Goal: Information Seeking & Learning: Check status

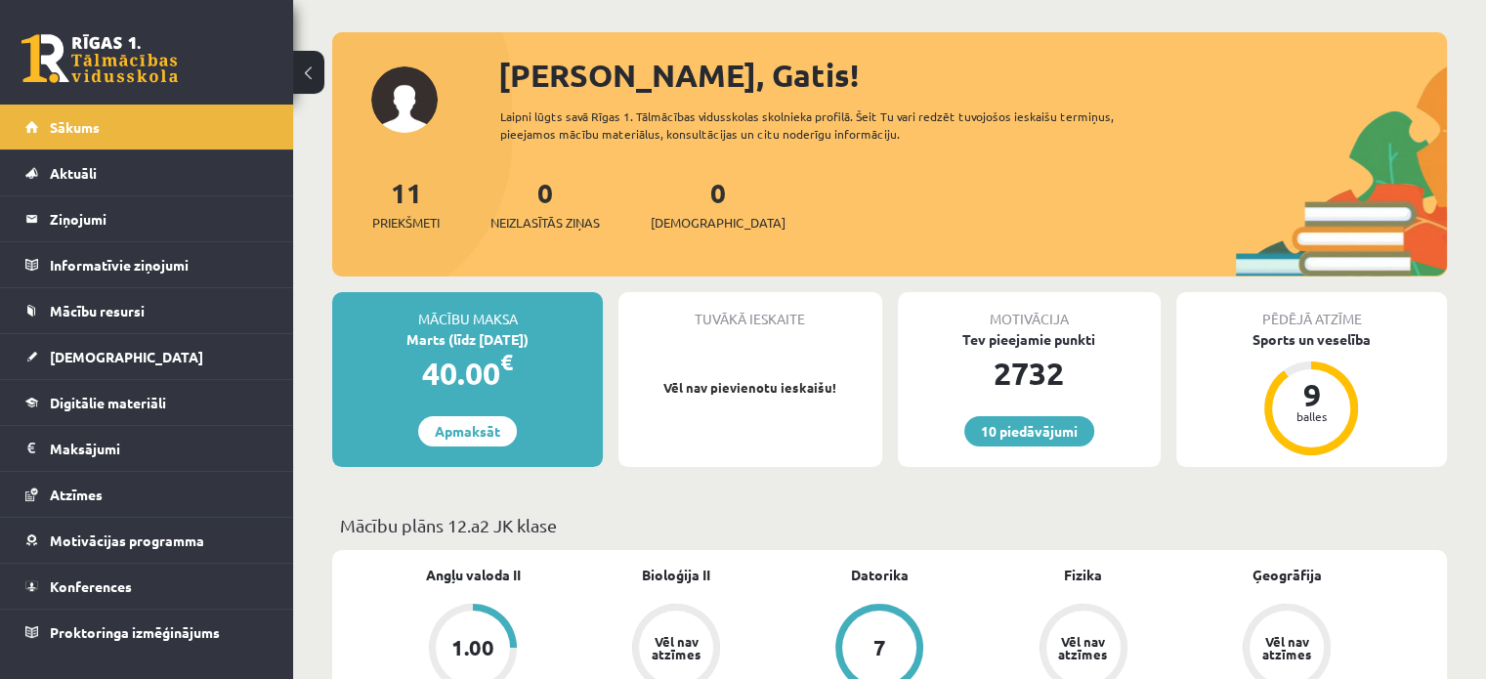
scroll to position [64, 0]
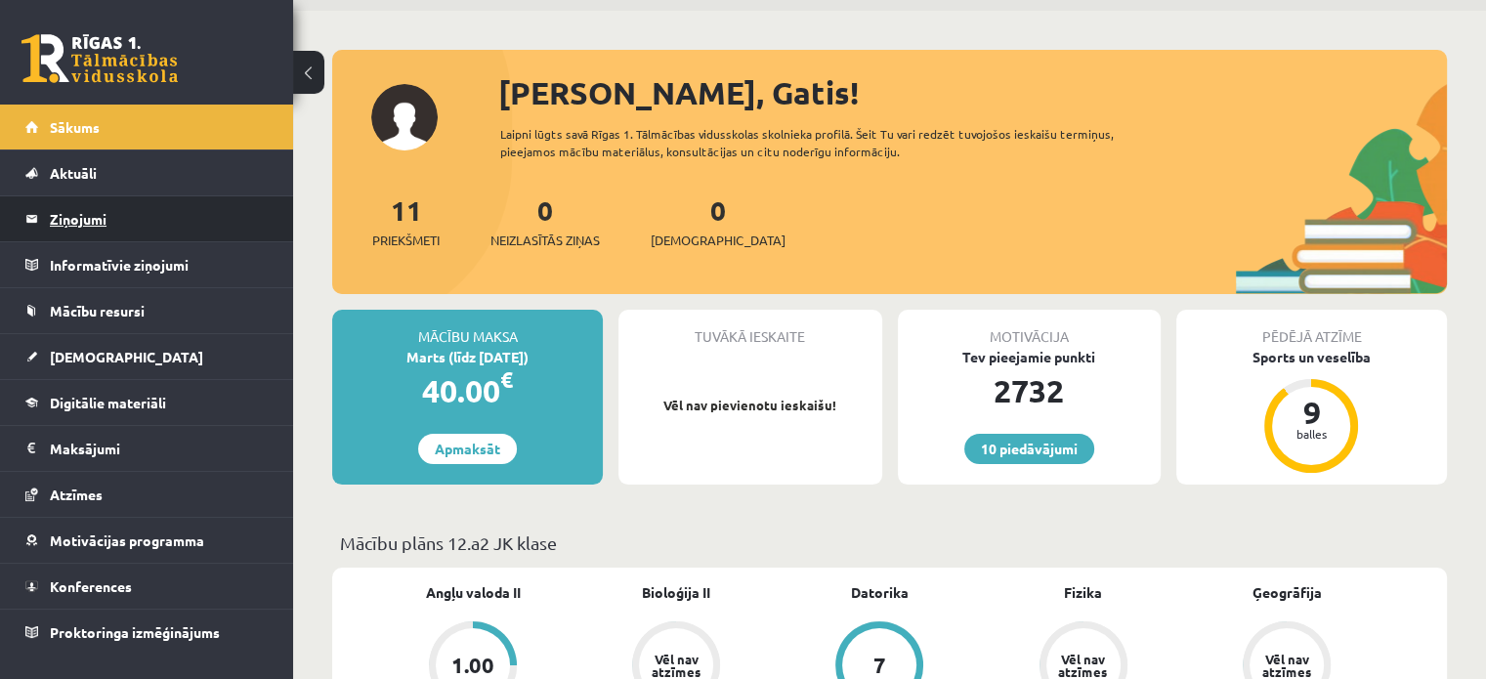
click at [78, 224] on legend "Ziņojumi 0" at bounding box center [159, 218] width 219 height 45
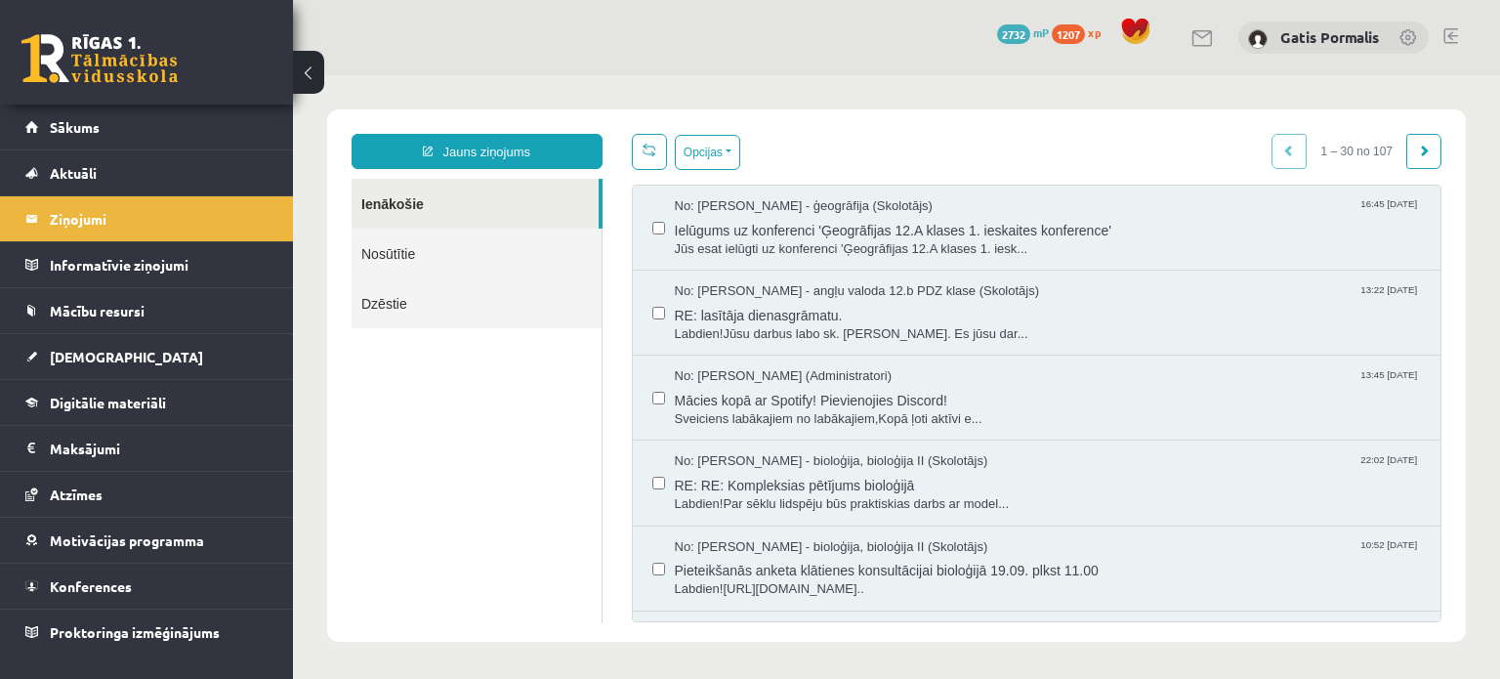
click at [395, 257] on link "Nosūtītie" at bounding box center [477, 254] width 250 height 50
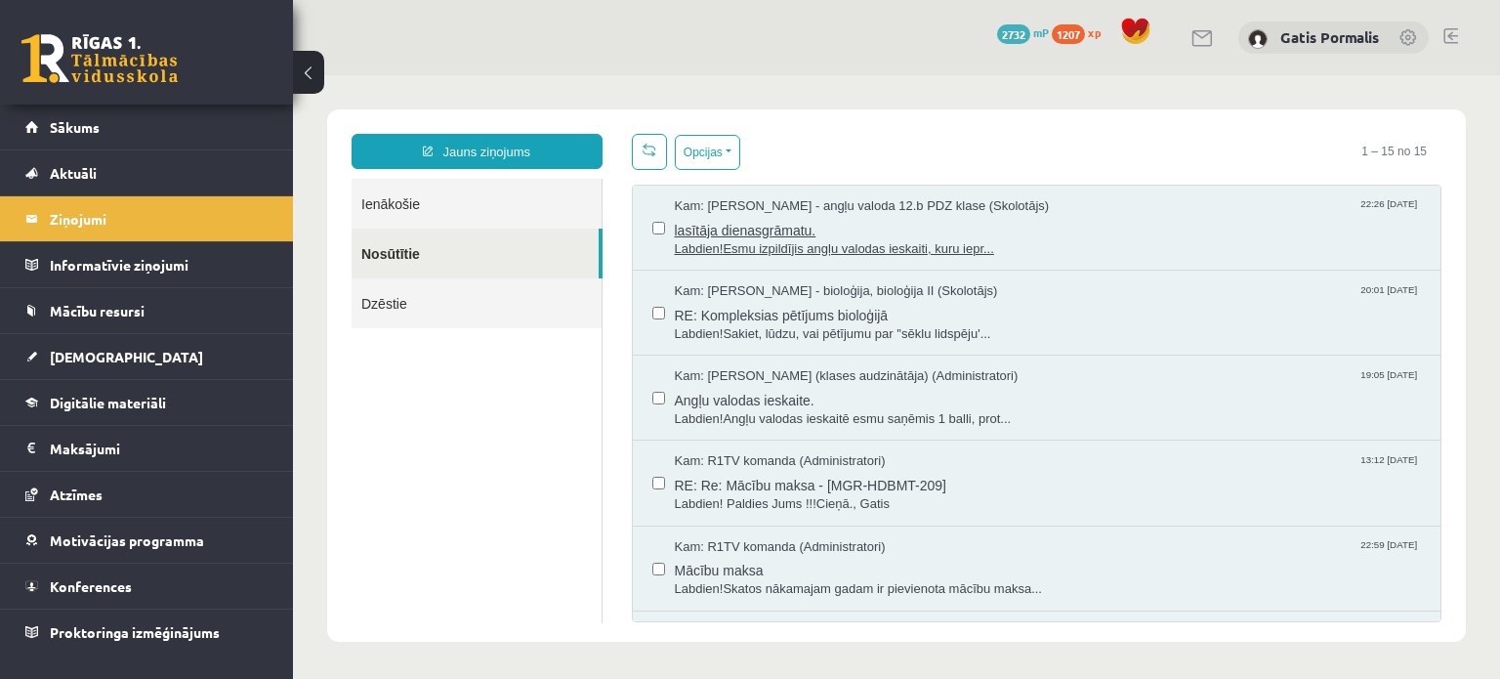
click at [744, 248] on span "Labdien!Esmu izpildījis angļu valodas ieskaiti, kuru iepr..." at bounding box center [1048, 249] width 747 height 19
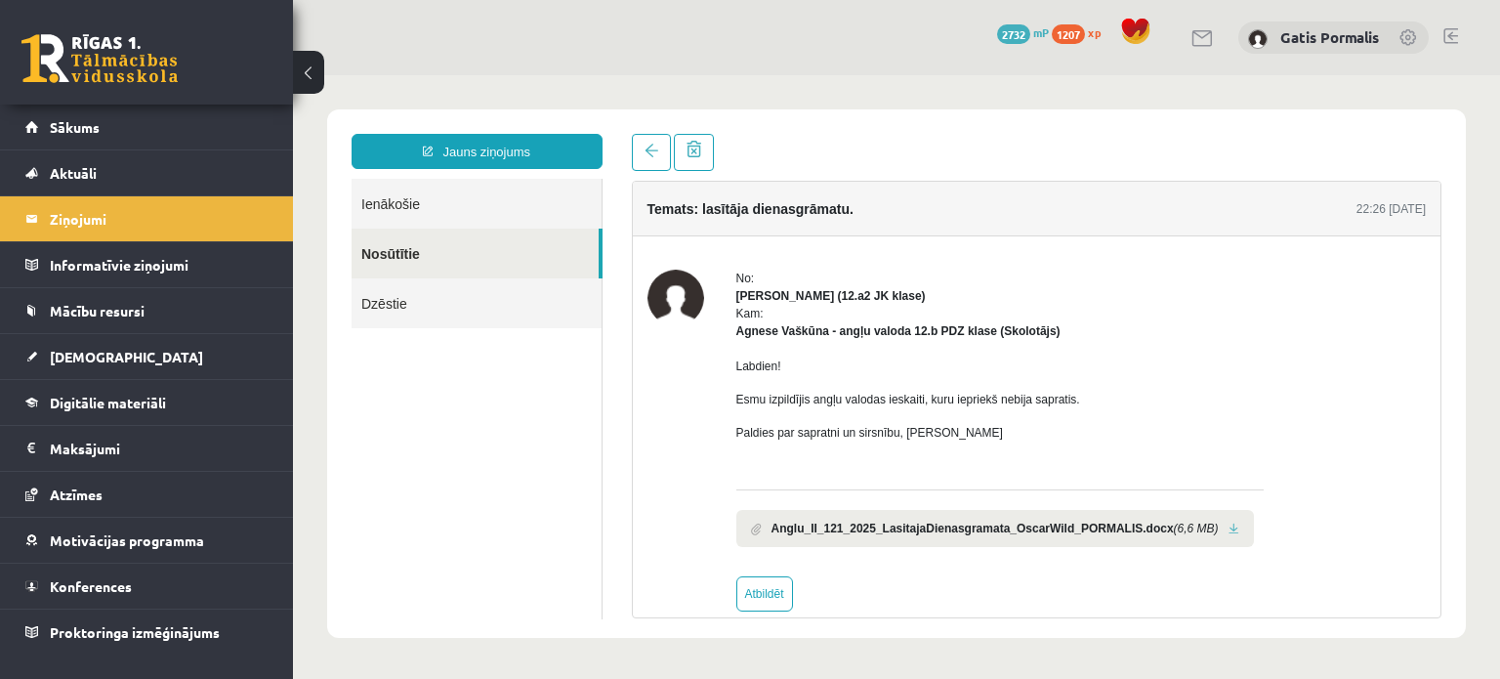
click at [397, 202] on link "Ienākošie" at bounding box center [477, 204] width 250 height 50
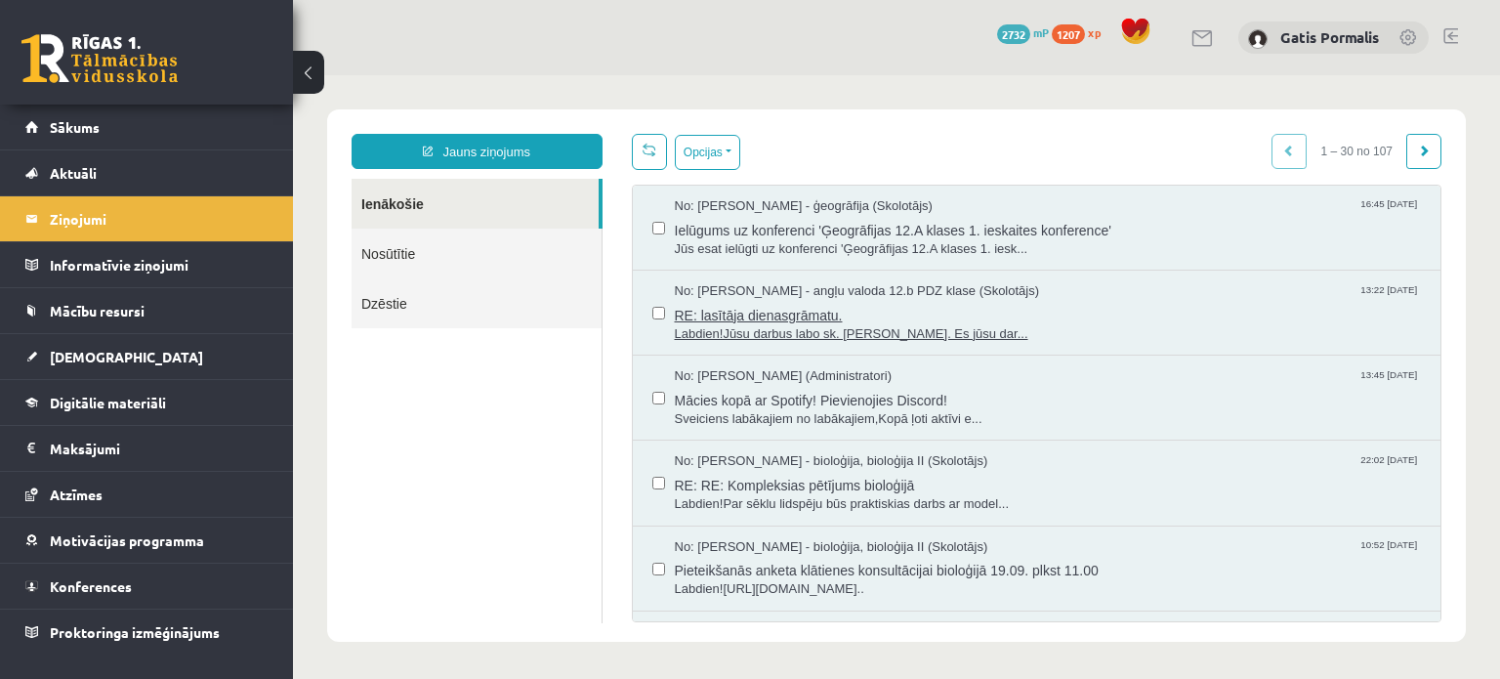
click at [779, 339] on span "Labdien!Jūsu darbus labo sk. [PERSON_NAME]. Es jūsu dar..." at bounding box center [1048, 334] width 747 height 19
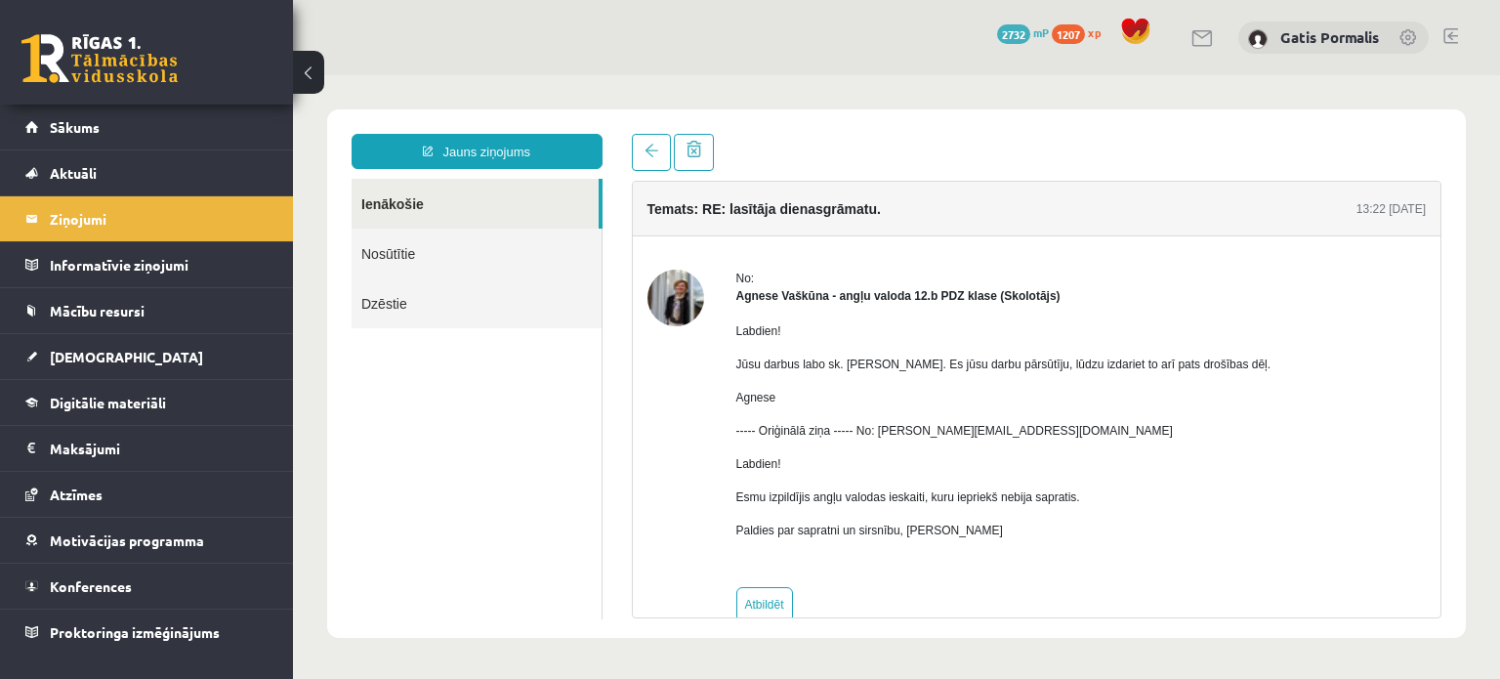
click at [410, 211] on link "Ienākošie" at bounding box center [475, 204] width 247 height 50
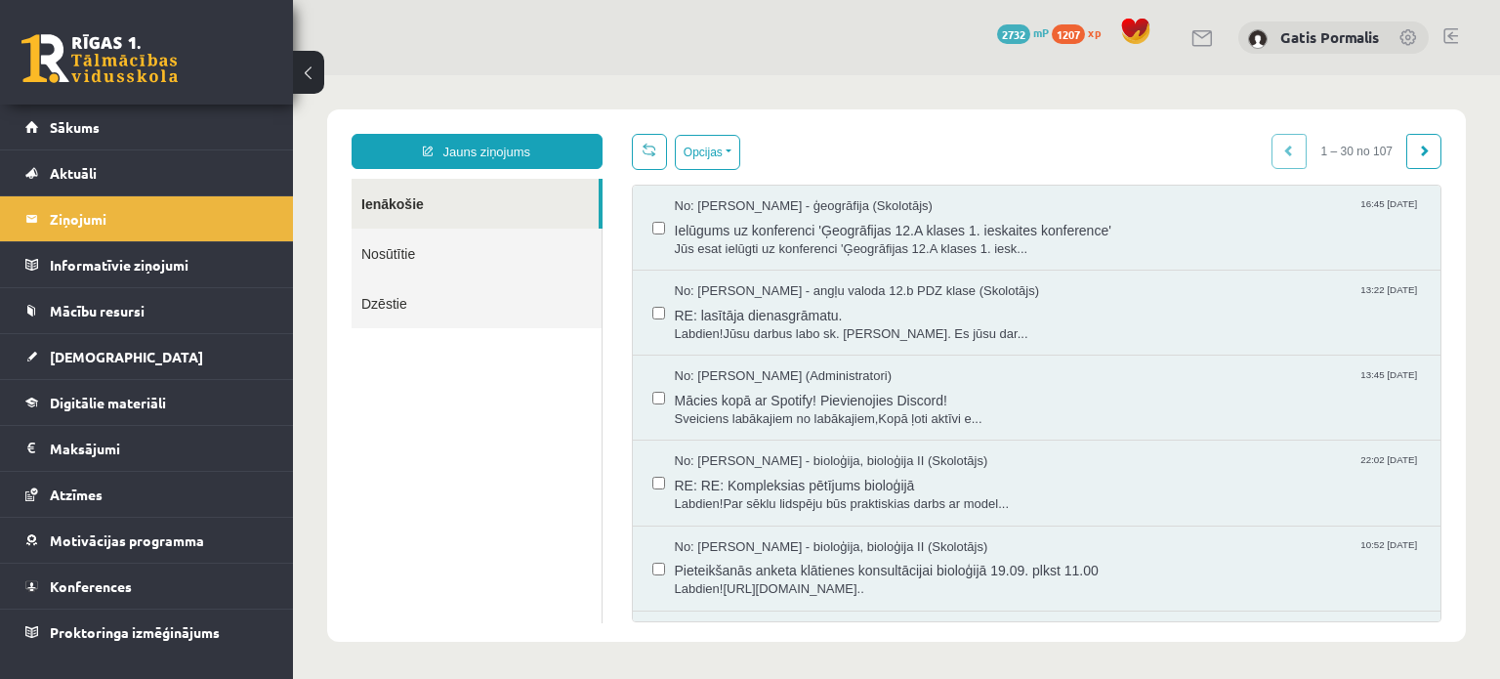
click at [368, 254] on link "Nosūtītie" at bounding box center [477, 254] width 250 height 50
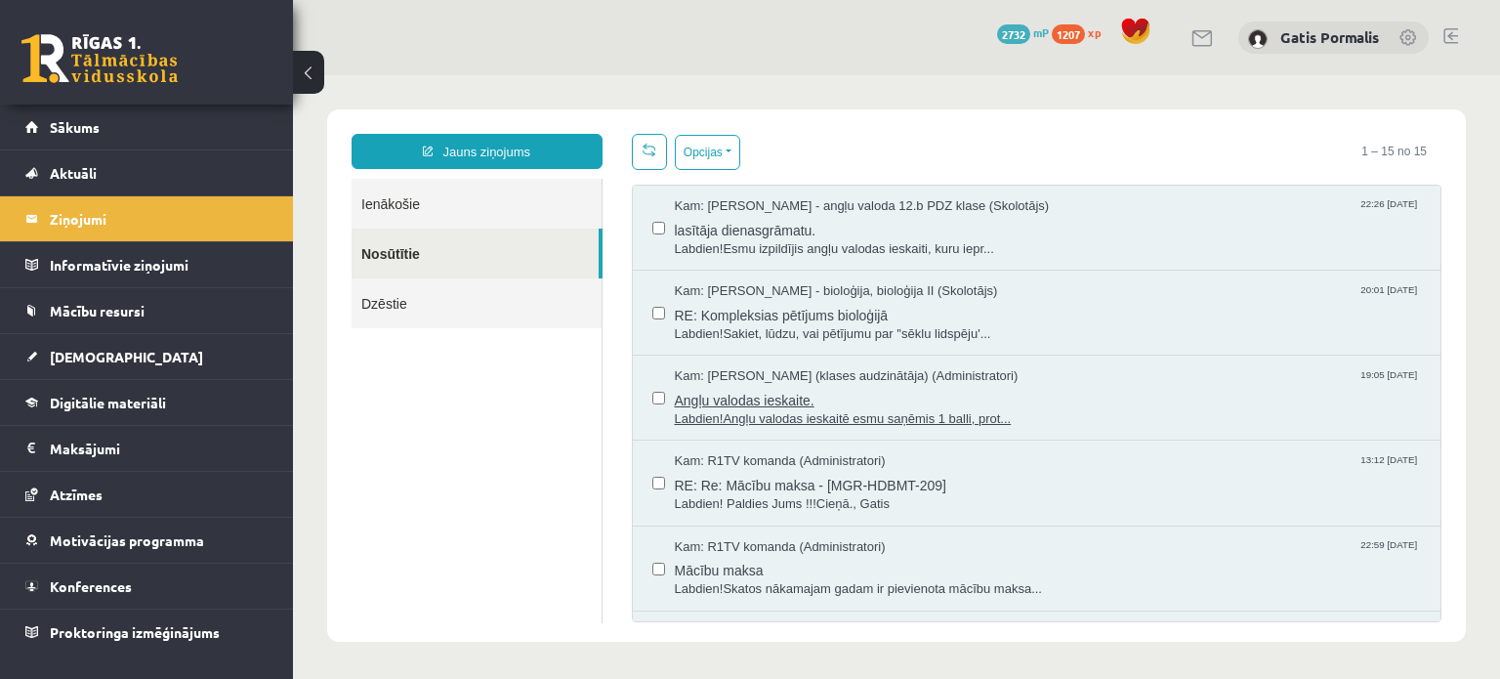
click at [1206, 412] on span "Labdien!Angļu valodas ieskaitē esmu saņēmis 1 balli, prot..." at bounding box center [1048, 419] width 747 height 19
click at [570, 307] on link "Dzēstie" at bounding box center [477, 303] width 250 height 50
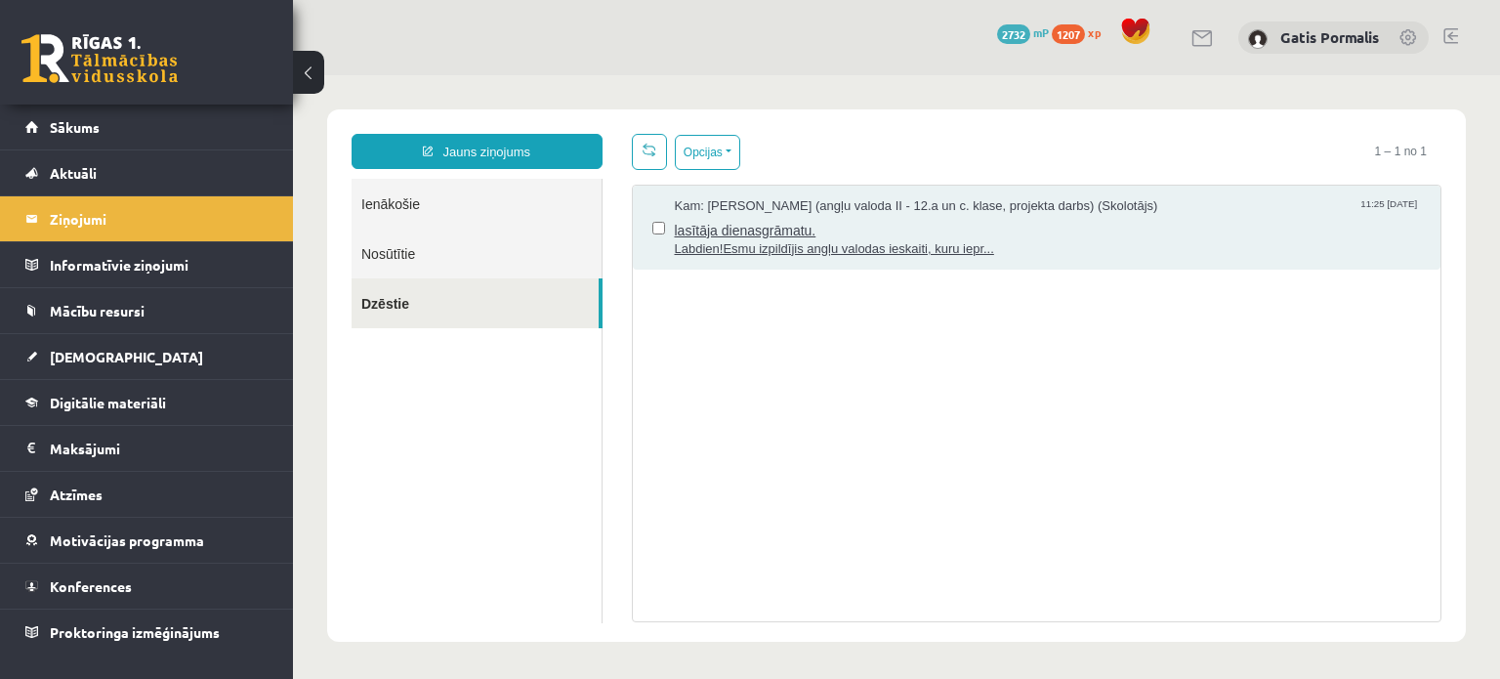
click at [773, 230] on span "lasītāja dienasgrāmatu." at bounding box center [1048, 228] width 747 height 24
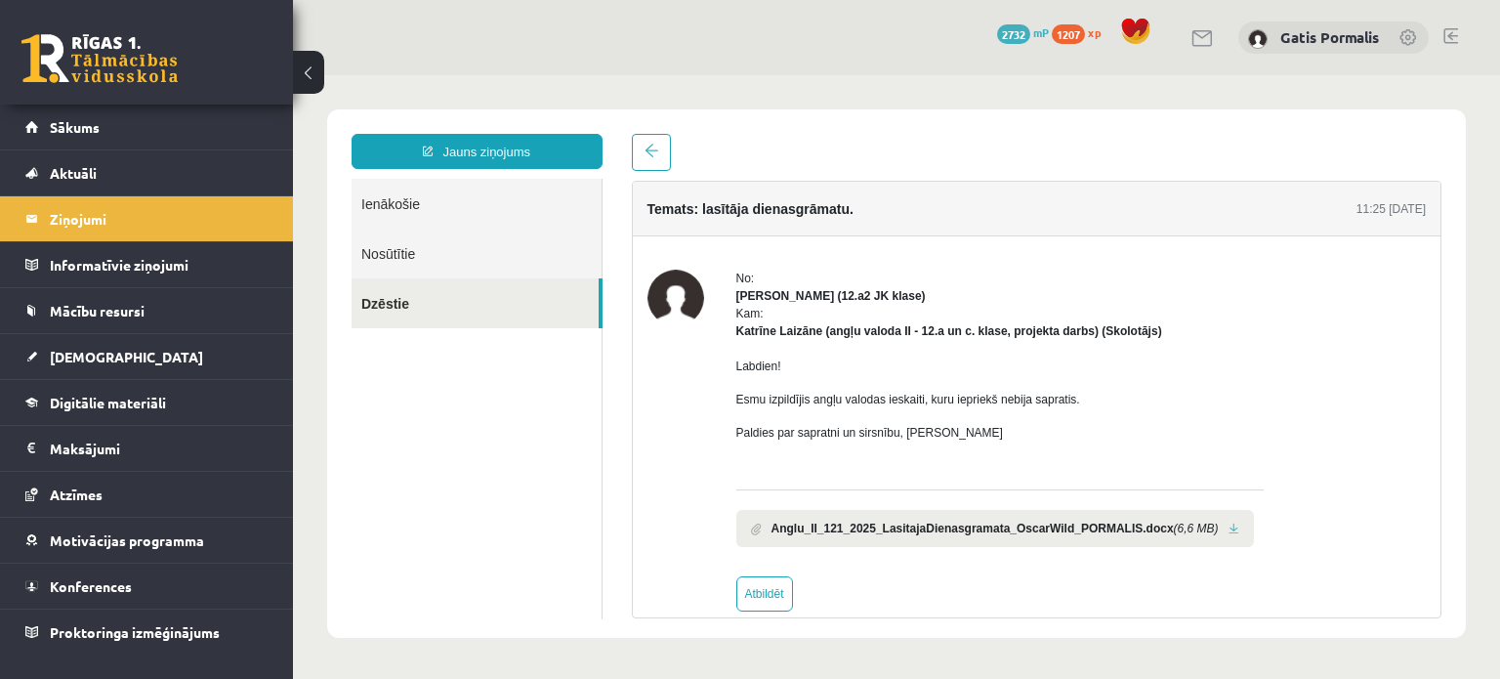
drag, startPoint x: 1351, startPoint y: 204, endPoint x: 1421, endPoint y: 222, distance: 72.5
click at [1421, 222] on div "Temats: lasītāja dienasgrāmatu. 11:25 [DATE]" at bounding box center [1037, 209] width 809 height 55
click at [1474, 380] on body "Jauns ziņojums Ienākošie Nosūtītie Dzēstie ********* ********* ******* Temats: …" at bounding box center [896, 373] width 1207 height 597
drag, startPoint x: 1474, startPoint y: 380, endPoint x: 1433, endPoint y: 371, distance: 42.0
click at [1433, 371] on body "Jauns ziņojums Ienākošie Nosūtītie Dzēstie ********* ********* ******* Temats: …" at bounding box center [896, 373] width 1207 height 597
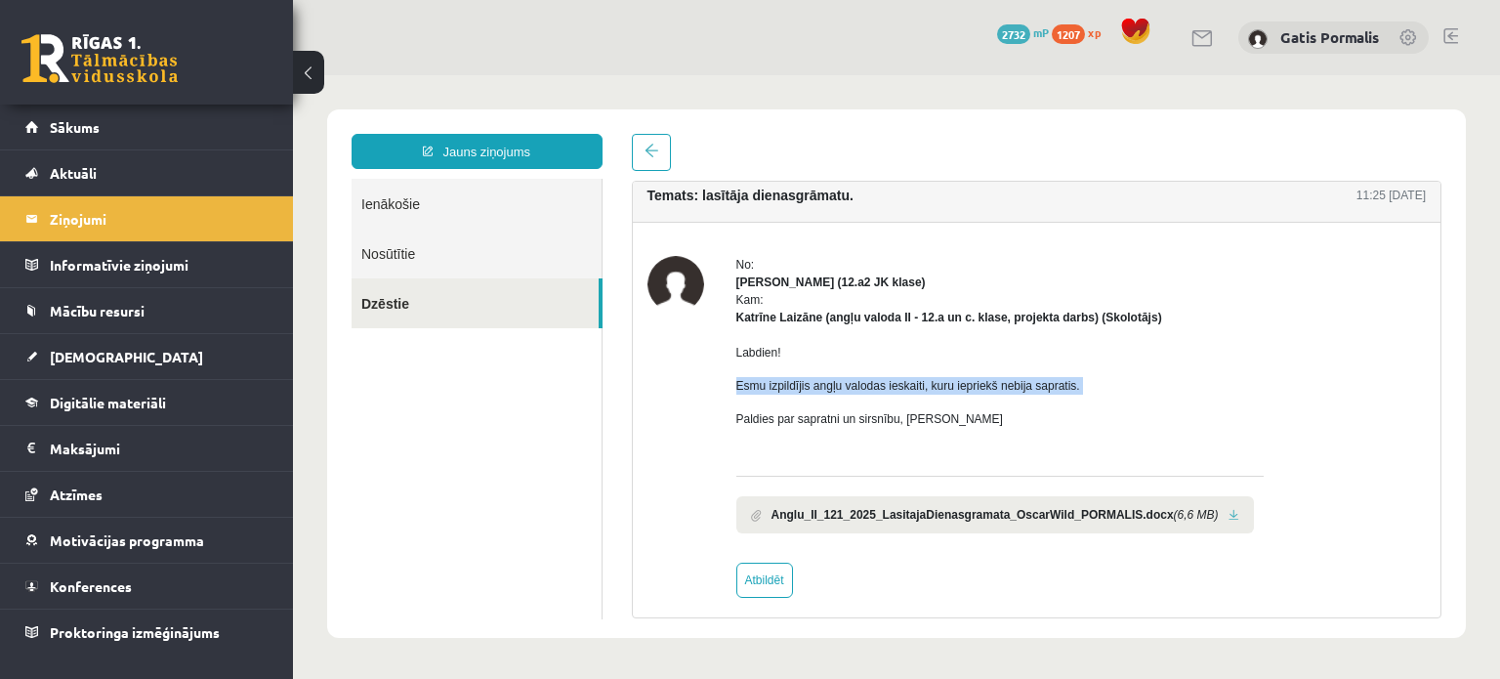
scroll to position [25, 0]
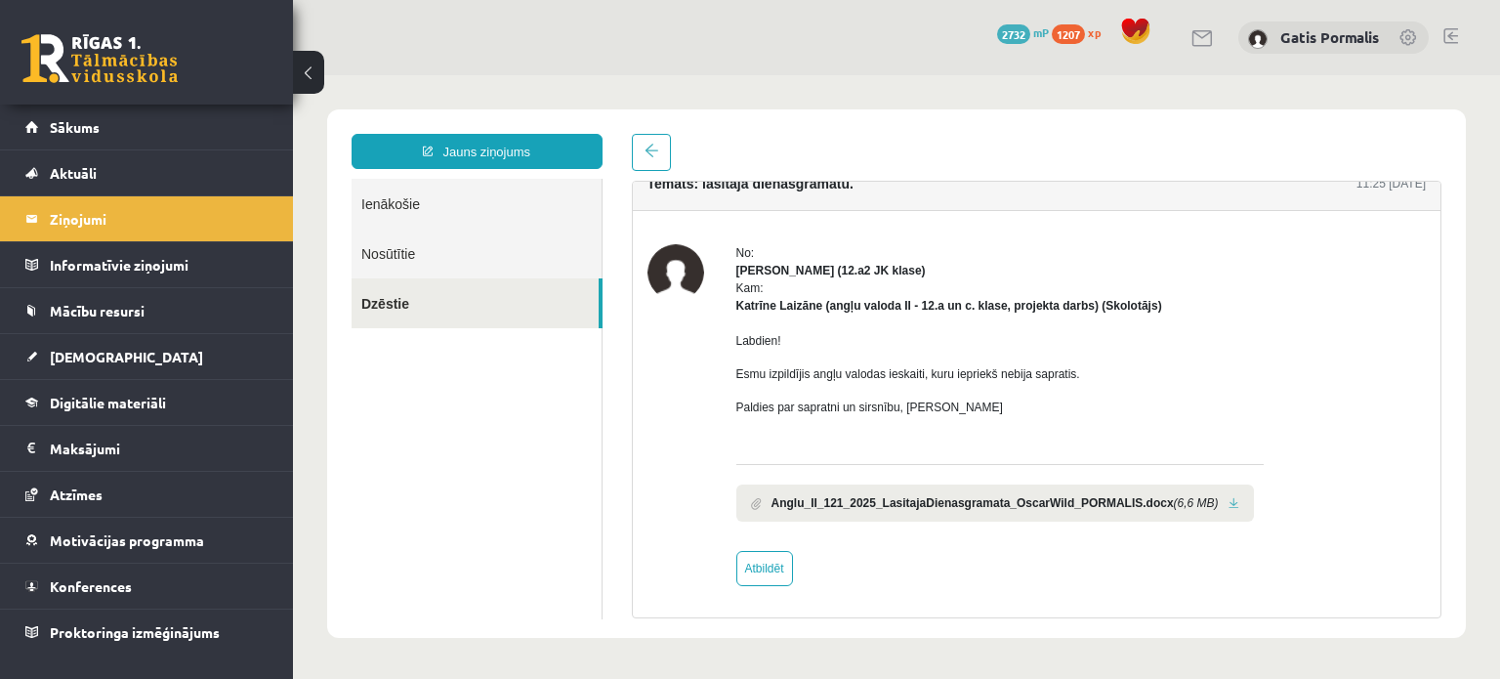
click at [1071, 546] on div "No: [PERSON_NAME] (12.a2 JK klase) Kam: [PERSON_NAME] (angļu valoda II - 12.a u…" at bounding box center [1001, 415] width 528 height 342
click at [65, 112] on link "Sākums" at bounding box center [146, 127] width 243 height 45
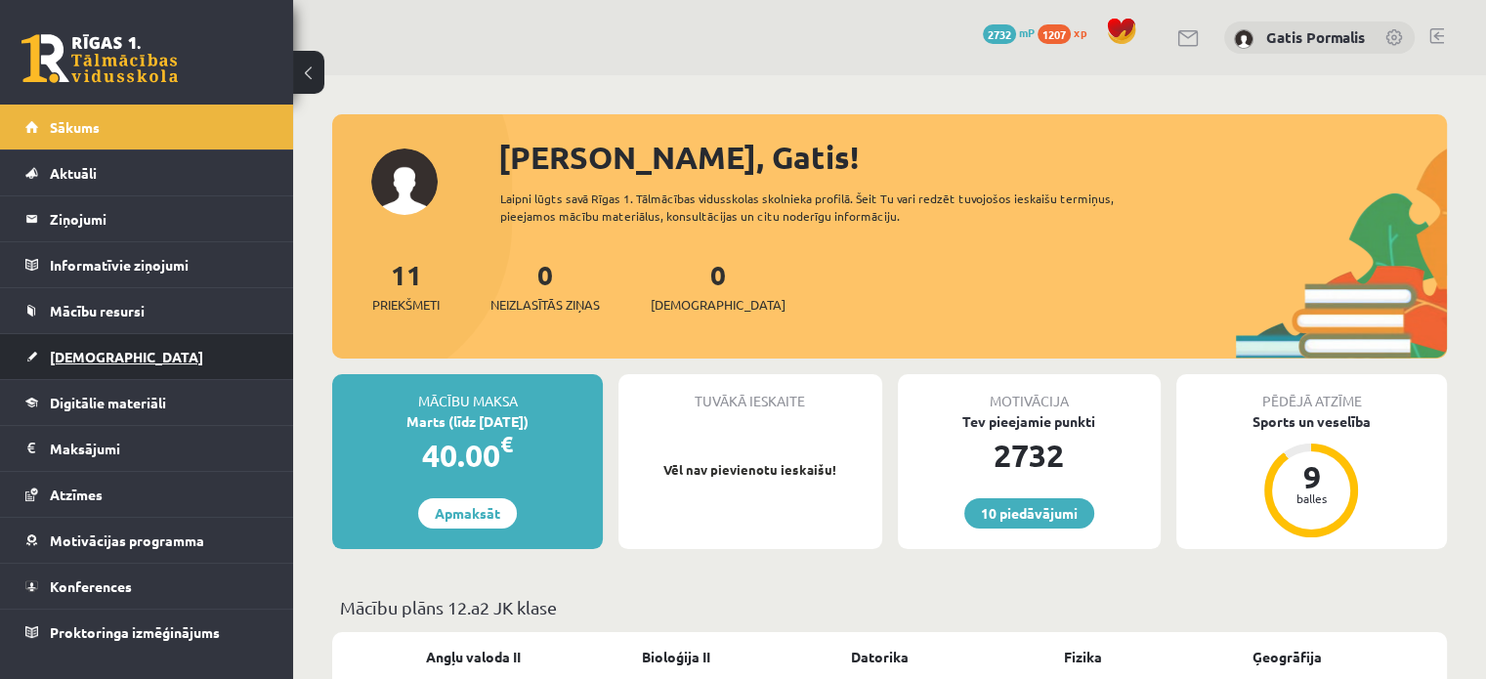
click at [56, 353] on span "[DEMOGRAPHIC_DATA]" at bounding box center [126, 357] width 153 height 18
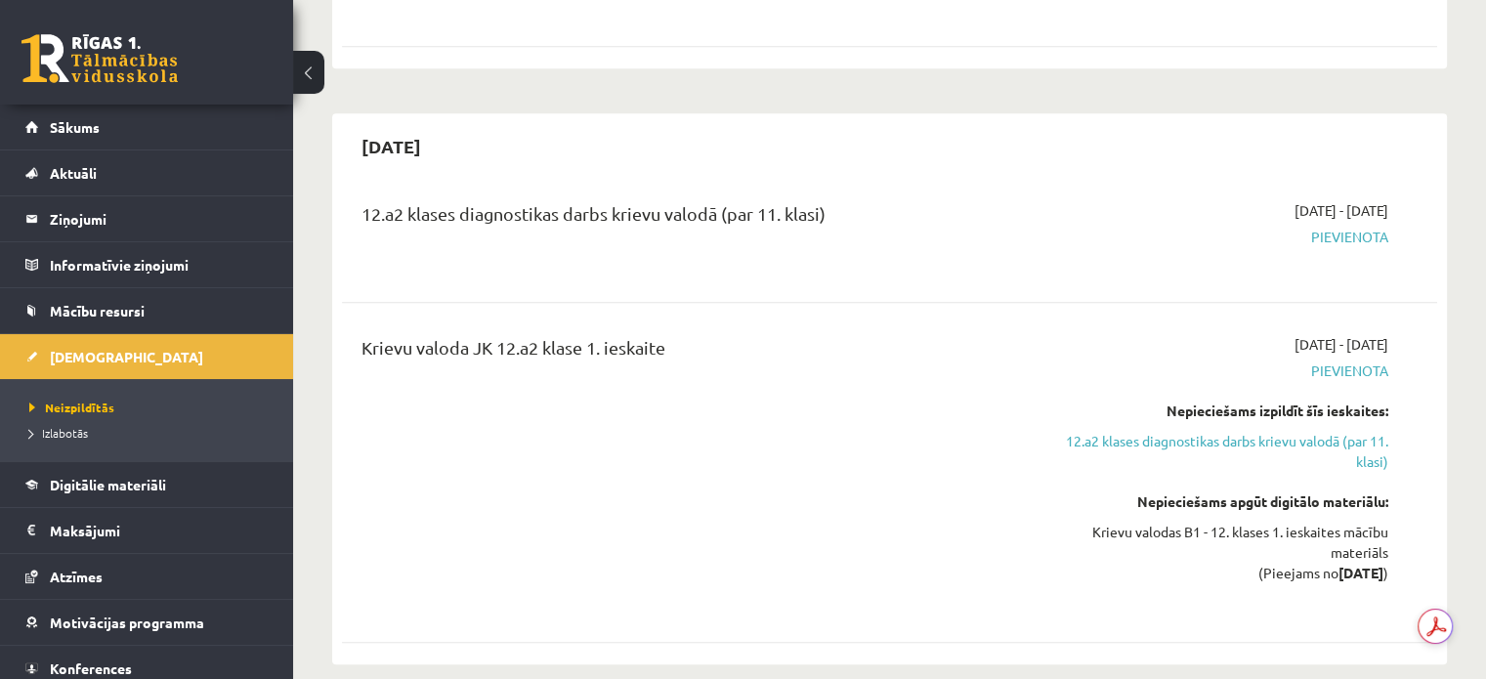
scroll to position [1120, 0]
